Goal: Find specific page/section: Find specific page/section

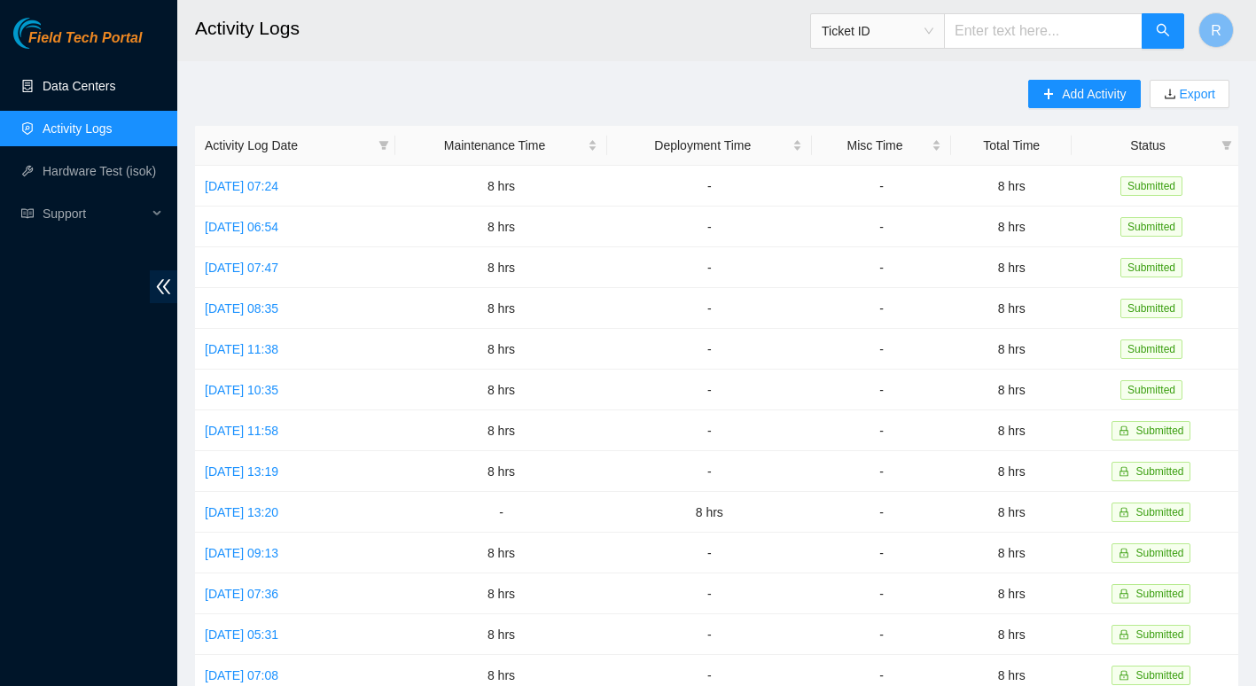
click at [109, 92] on link "Data Centers" at bounding box center [79, 86] width 73 height 14
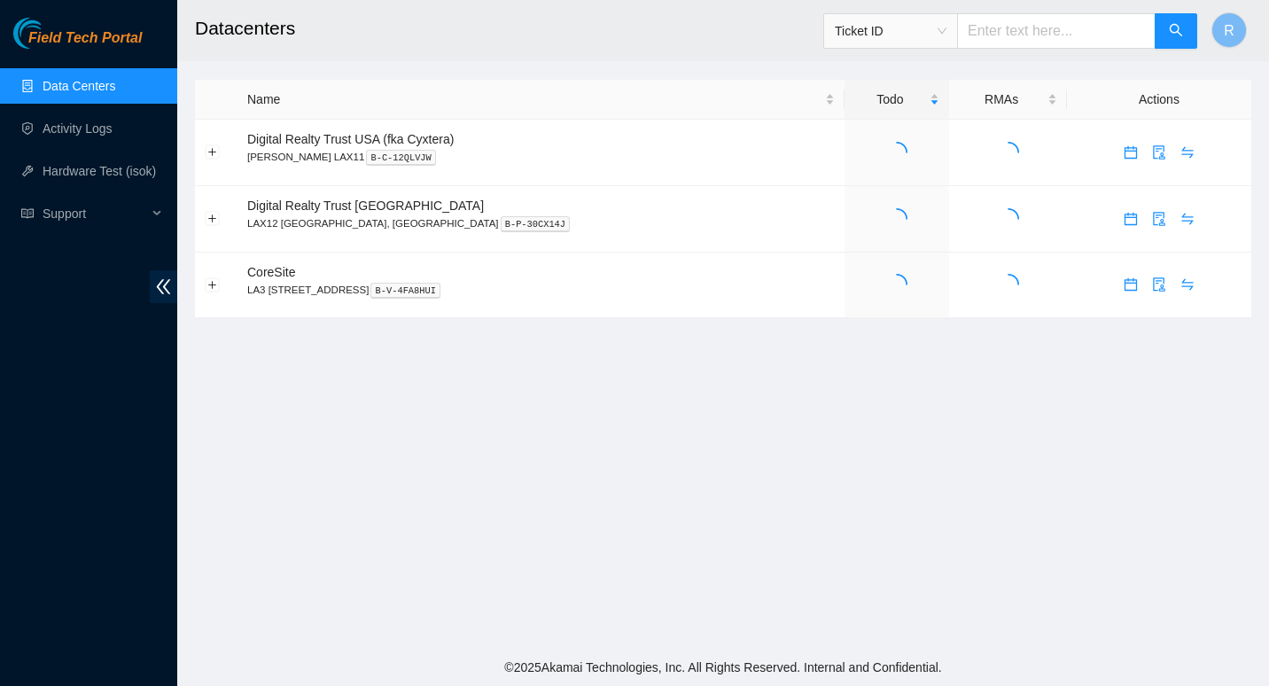
click at [109, 92] on link "Data Centers" at bounding box center [79, 86] width 73 height 14
